Goal: Browse casually: Explore the website without a specific task or goal

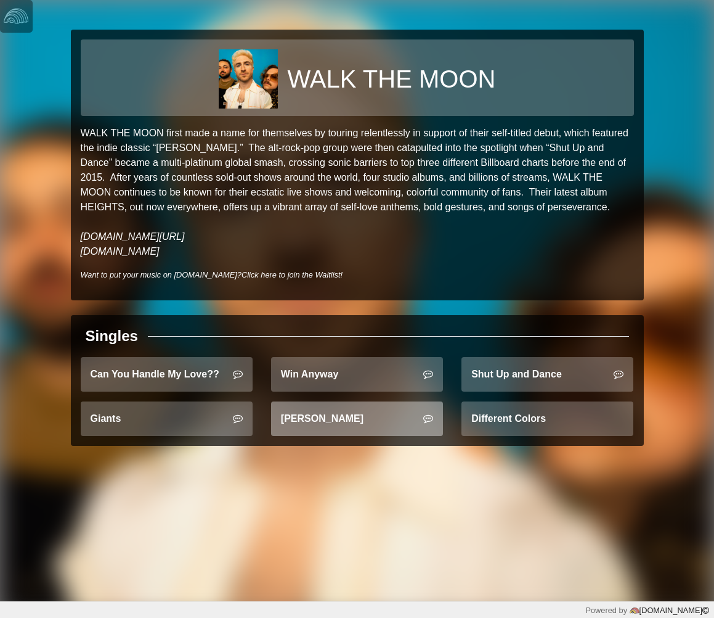
click at [356, 414] on link "[PERSON_NAME]" at bounding box center [357, 418] width 172 height 35
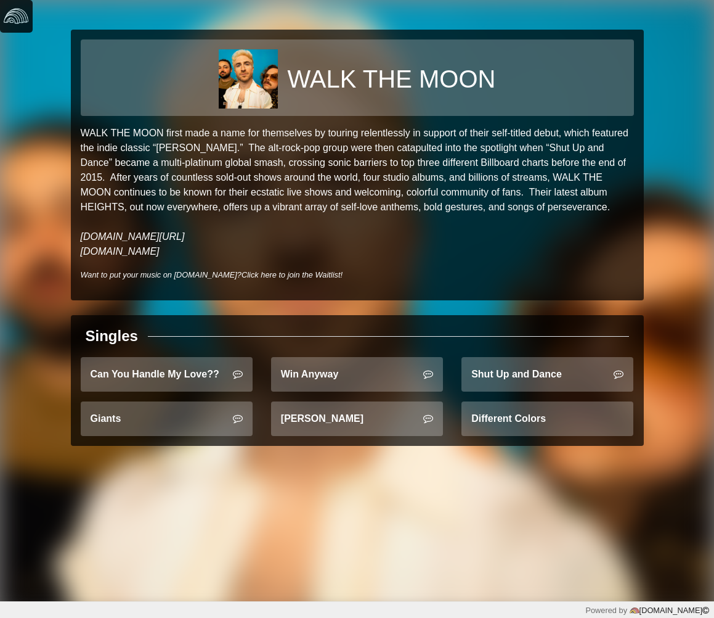
click at [17, 20] on img at bounding box center [16, 16] width 25 height 25
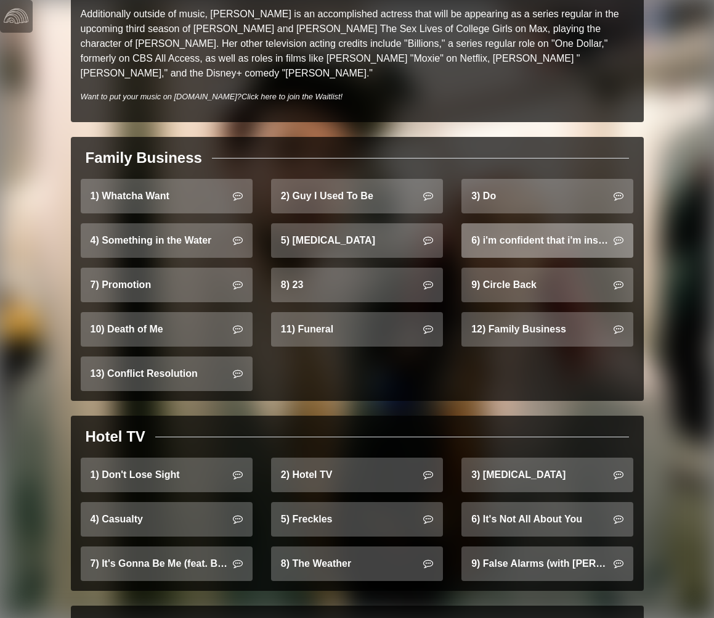
scroll to position [779, 0]
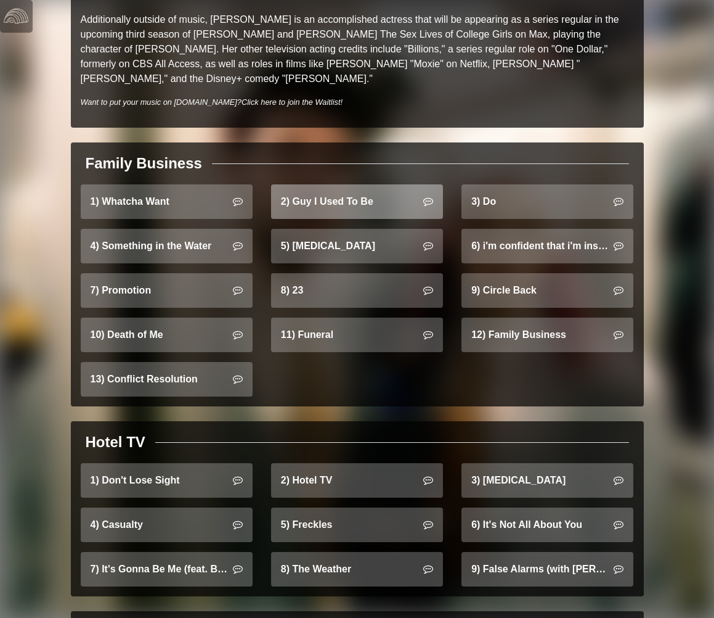
click at [365, 184] on link "2) Guy I Used To Be" at bounding box center [357, 201] width 172 height 35
